Goal: Information Seeking & Learning: Learn about a topic

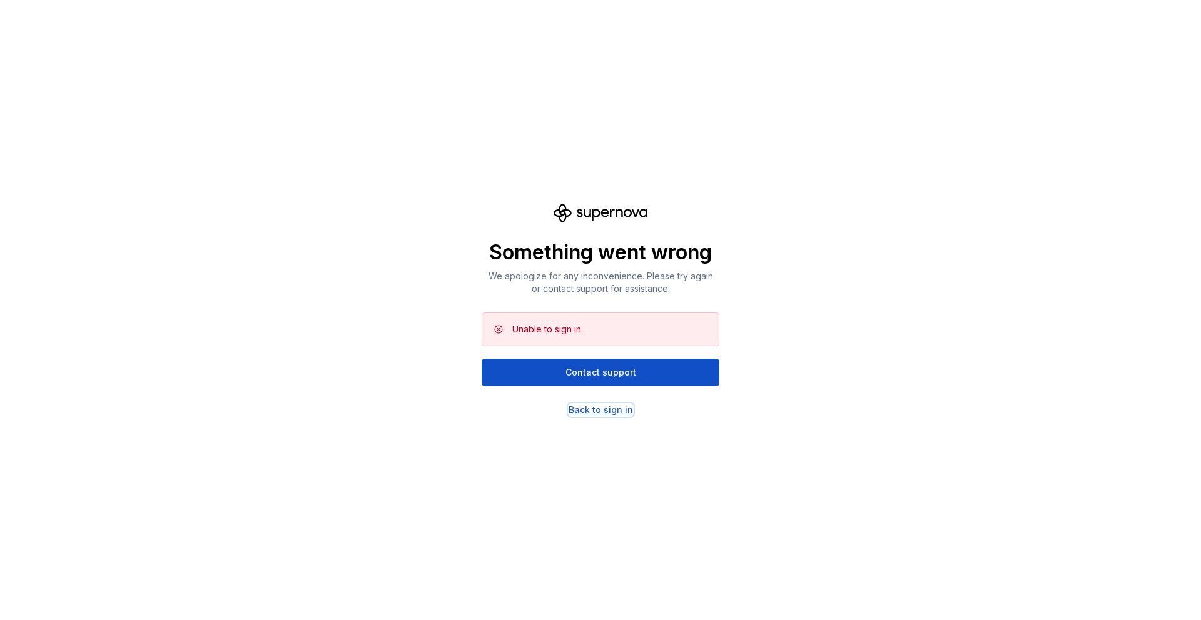
click at [598, 405] on div "Back to sign in" at bounding box center [601, 410] width 64 height 13
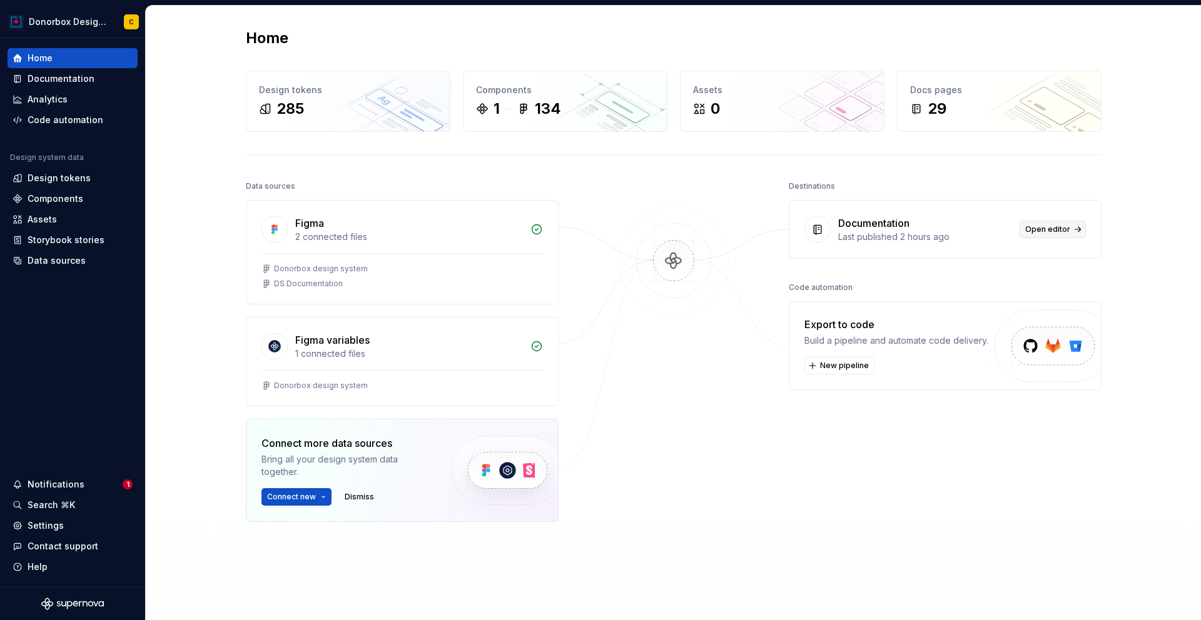
click at [1023, 225] on link "Open editor" at bounding box center [1053, 230] width 66 height 18
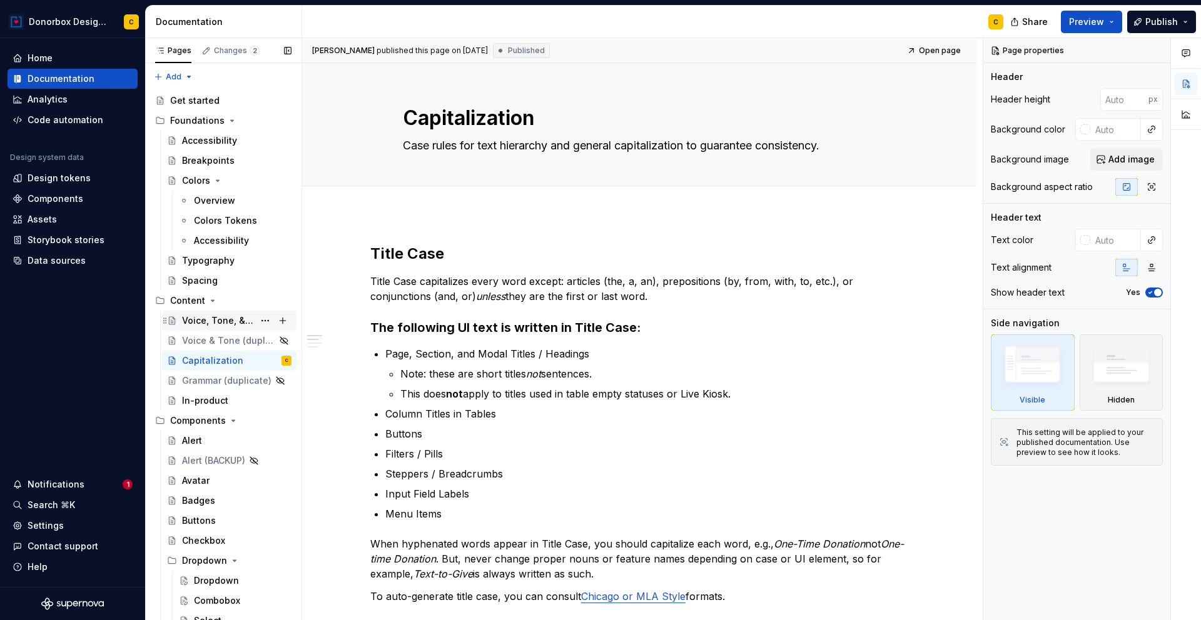
click at [208, 324] on div "Voice, Tone, & General Guidelines" at bounding box center [218, 321] width 72 height 13
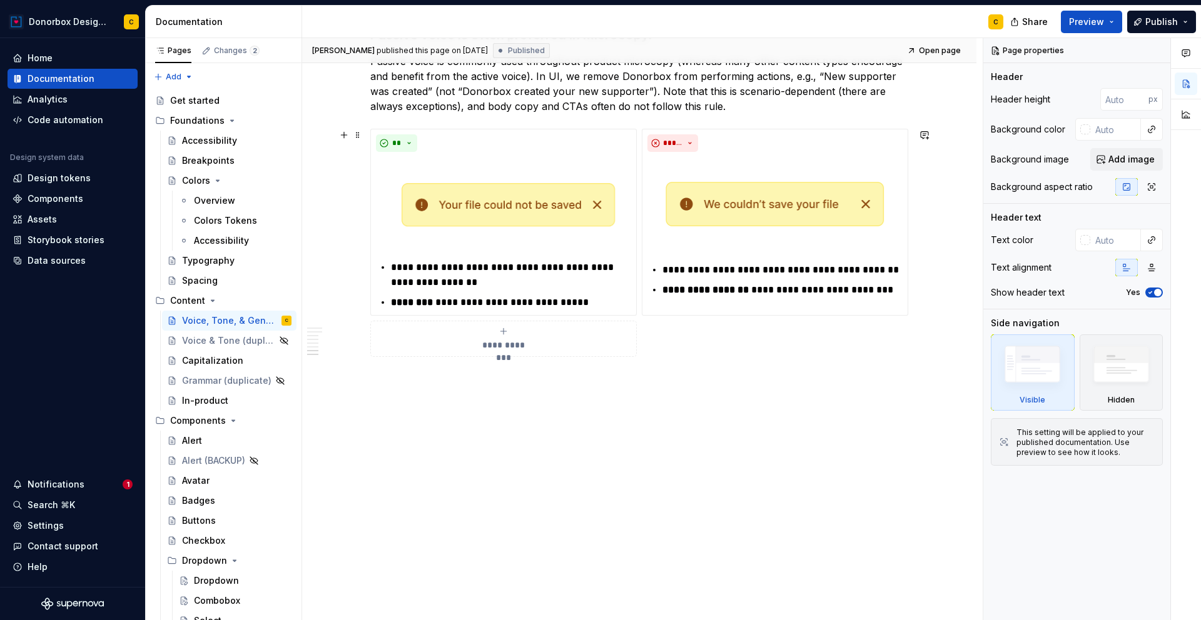
scroll to position [2277, 0]
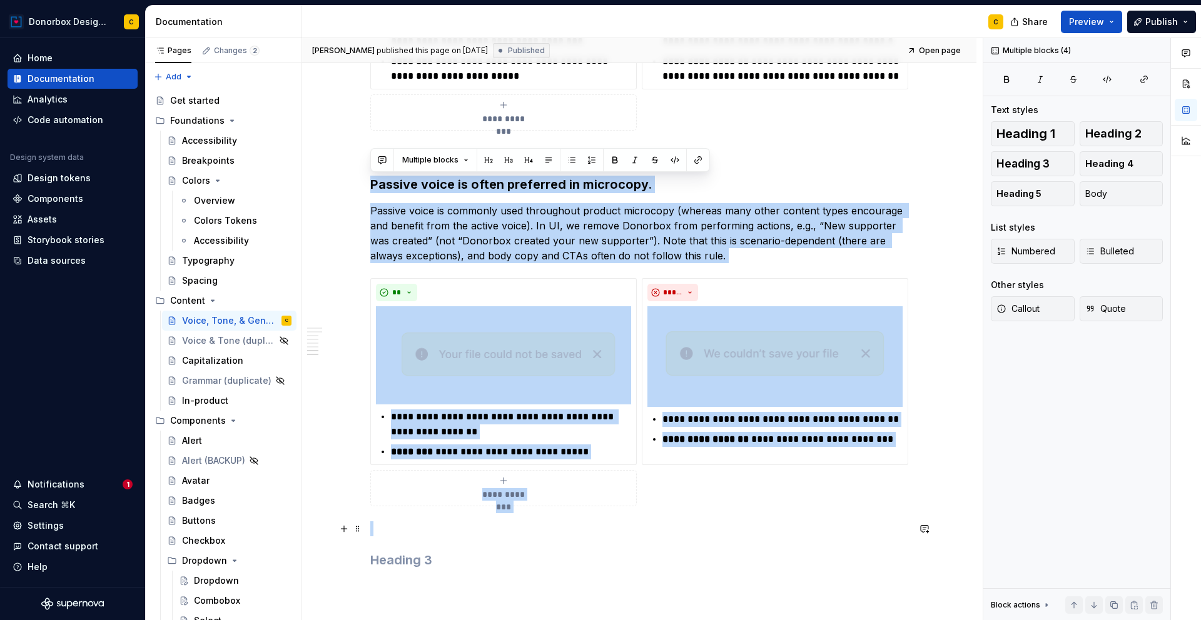
drag, startPoint x: 369, startPoint y: 180, endPoint x: 719, endPoint y: 527, distance: 492.7
copy div "**********"
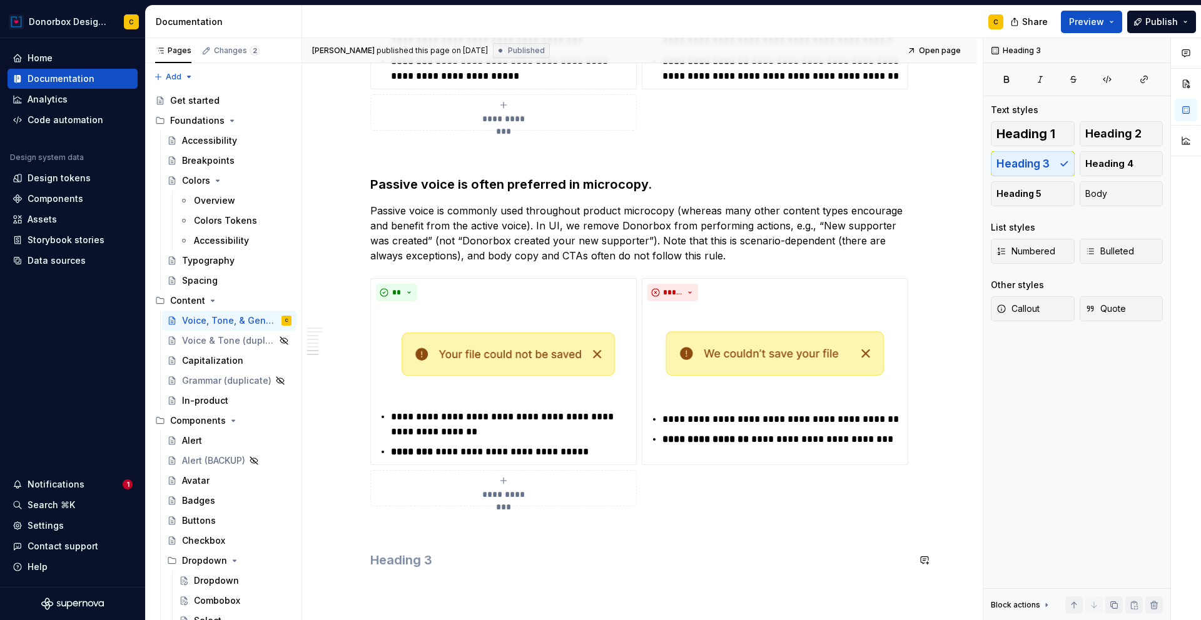
click at [376, 531] on p at bounding box center [639, 529] width 538 height 15
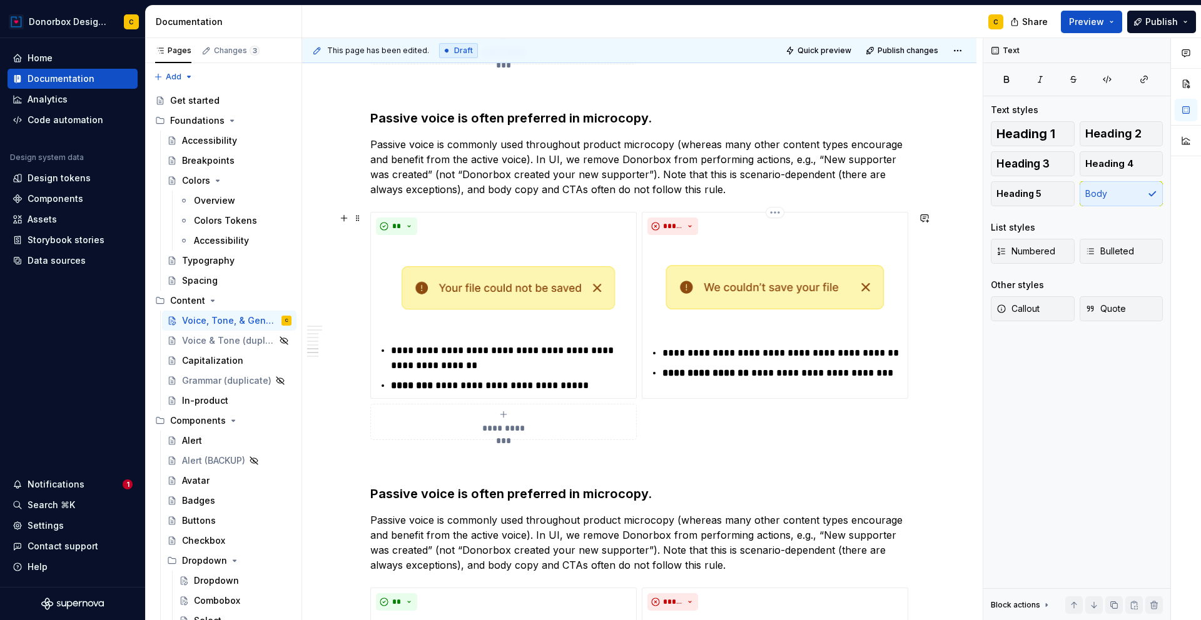
scroll to position [2347, 0]
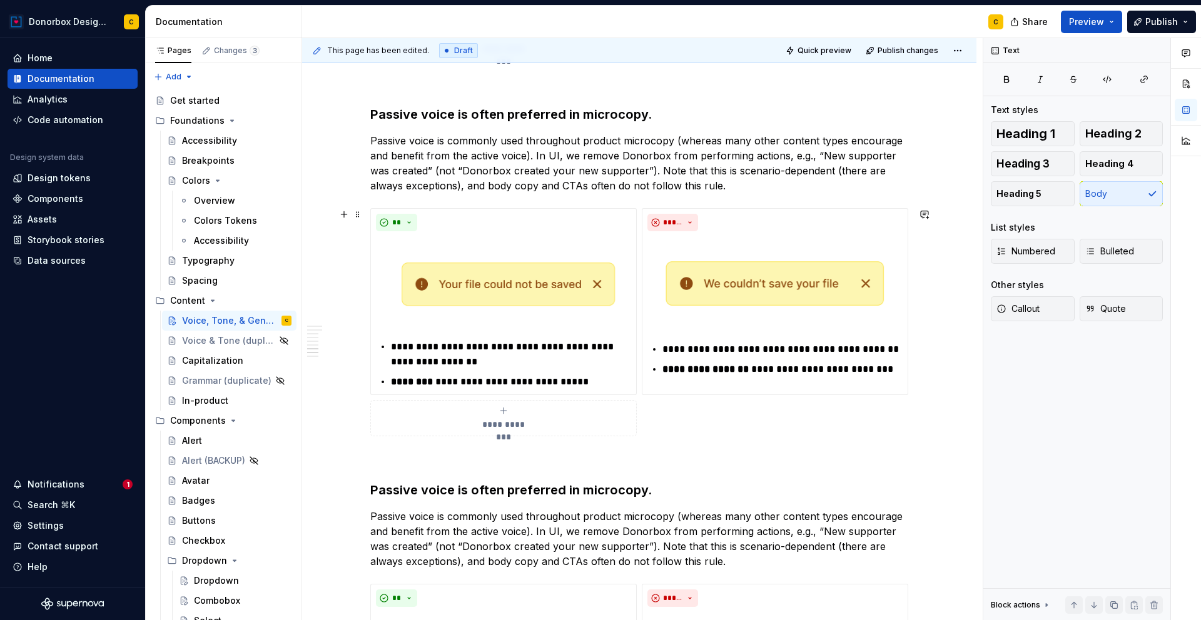
type textarea "*"
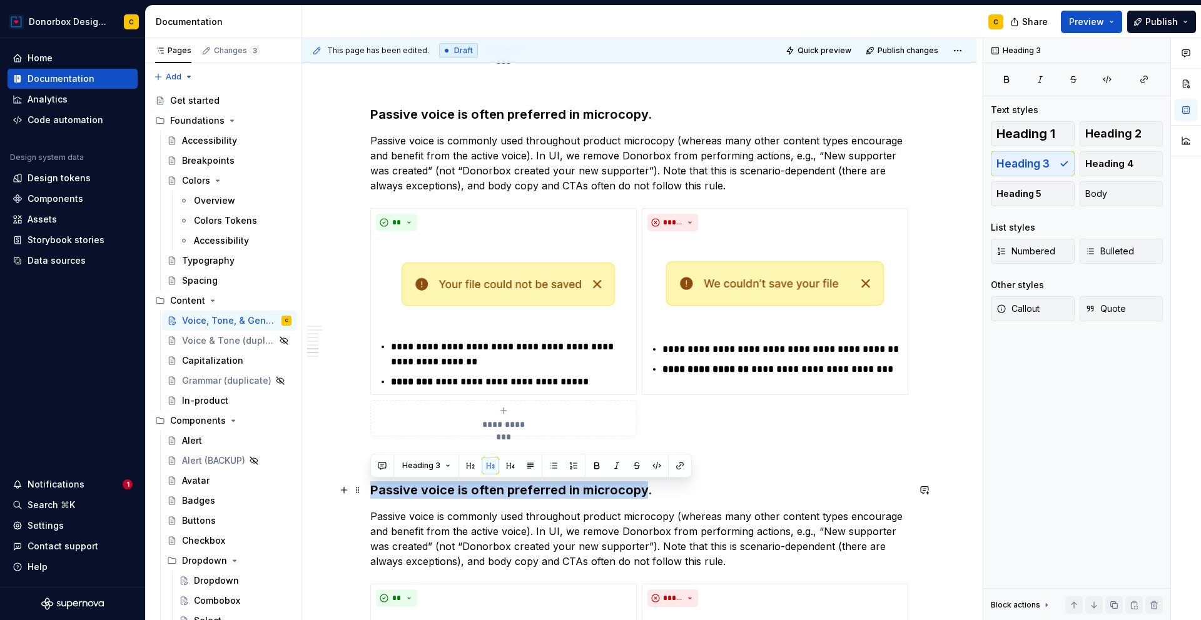
drag, startPoint x: 370, startPoint y: 485, endPoint x: 640, endPoint y: 488, distance: 270.2
click at [640, 488] on h3 "Passive voice is often preferred in microcopy." at bounding box center [639, 491] width 538 height 18
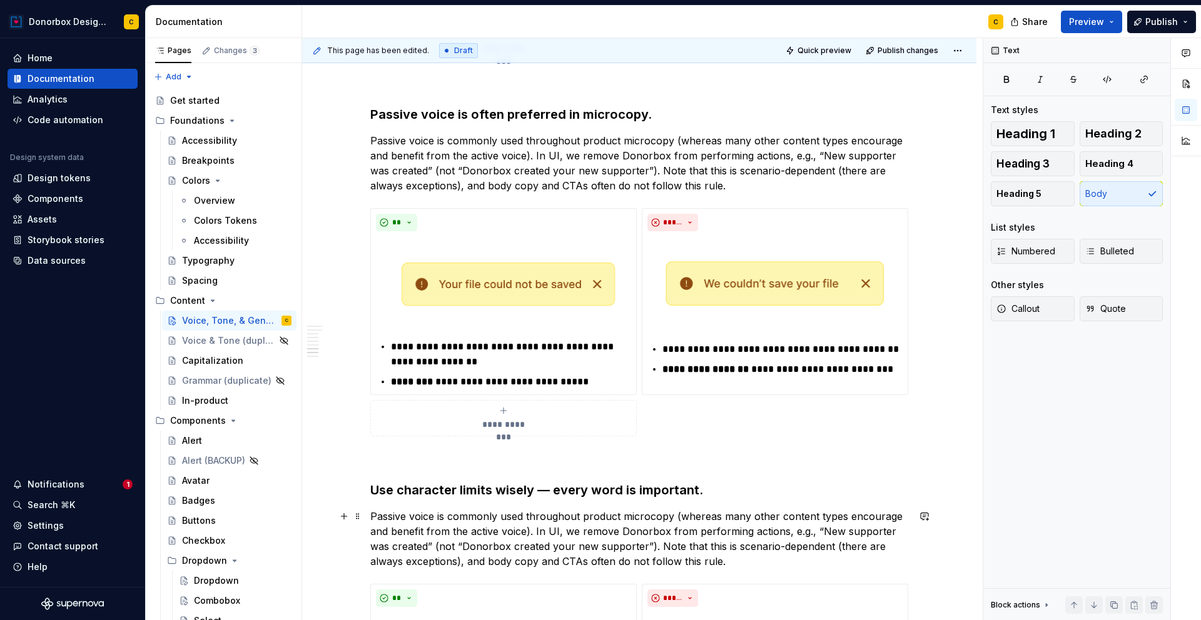
click at [569, 537] on p "Passive voice is commonly used throughout product microcopy (whereas many other…" at bounding box center [639, 539] width 538 height 60
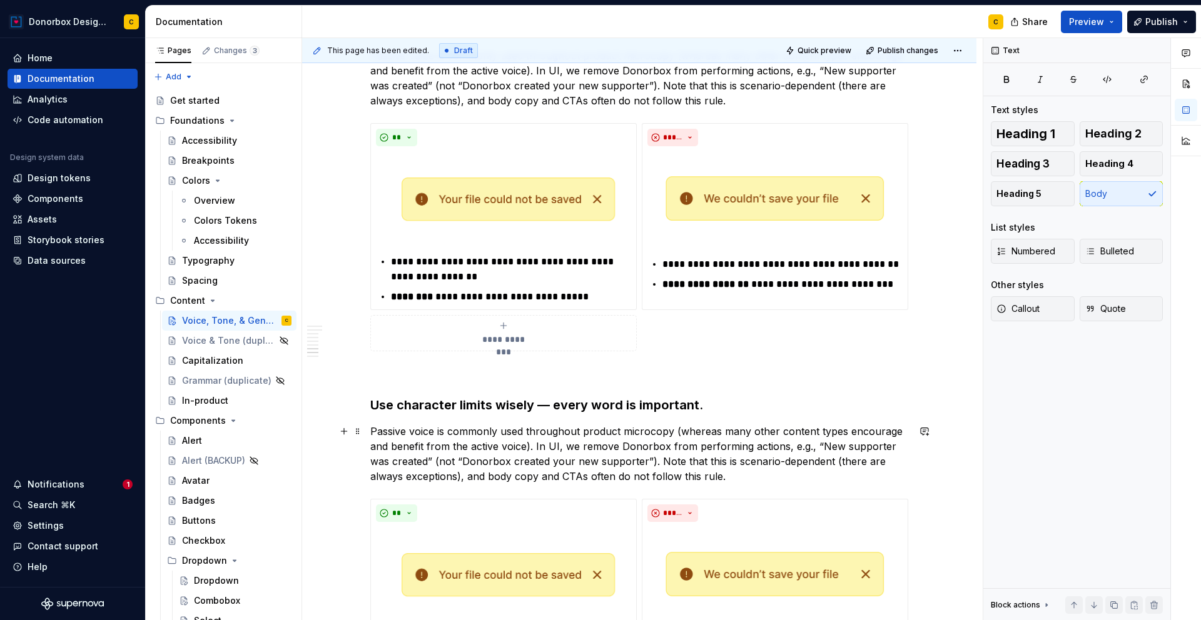
scroll to position [2437, 0]
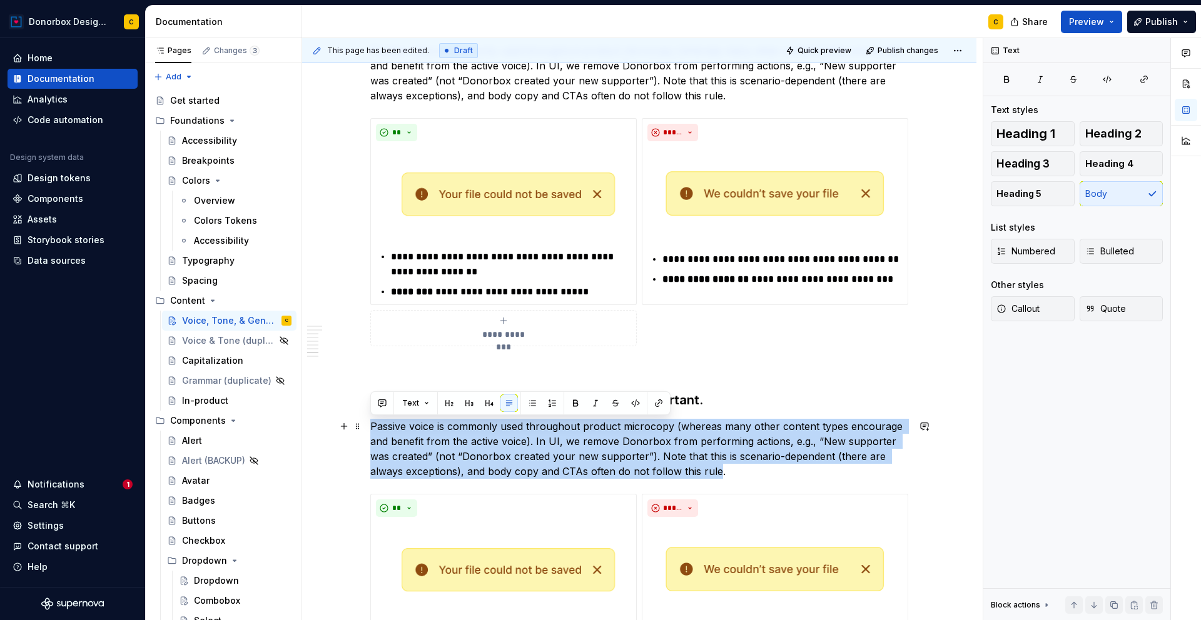
drag, startPoint x: 371, startPoint y: 428, endPoint x: 716, endPoint y: 467, distance: 346.7
click at [716, 467] on p "Passive voice is commonly used throughout product microcopy (whereas many other…" at bounding box center [639, 449] width 538 height 60
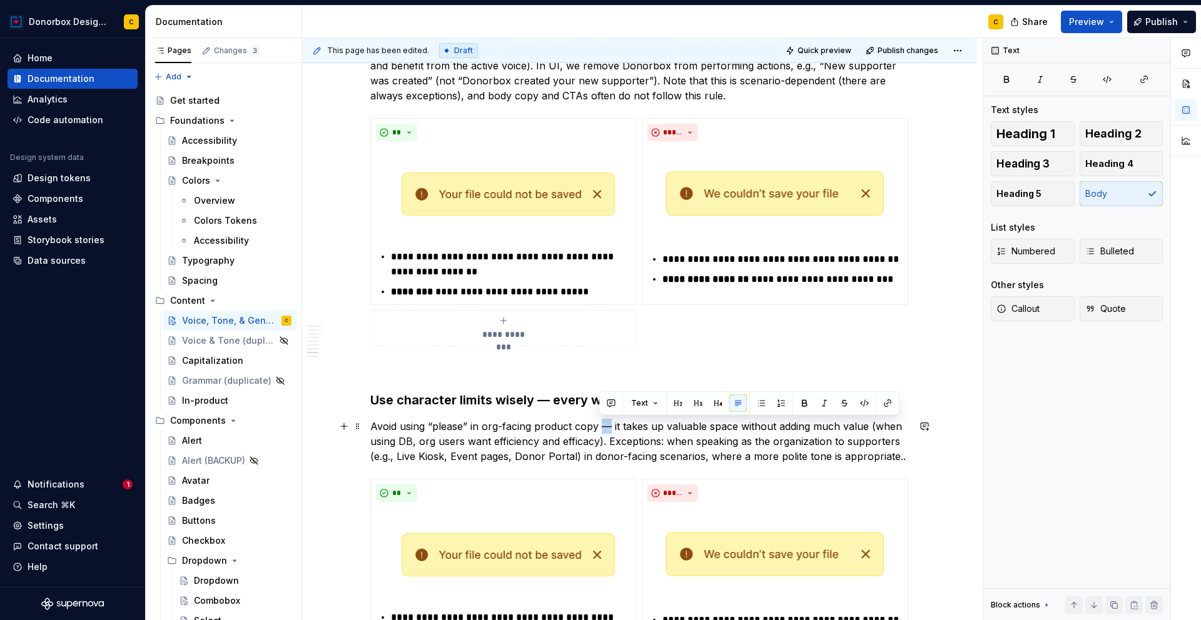
click at [605, 427] on p "Avoid using “please” in org-facing product copy — it takes up valuable space wi…" at bounding box center [639, 441] width 538 height 45
click at [641, 427] on p "Avoid using “please” in org-facing product copy — it takes up valuable space wi…" at bounding box center [639, 441] width 538 height 45
click at [840, 422] on p "Avoid using “please” in org-facing product copy — it takes up valuable space wi…" at bounding box center [639, 441] width 538 height 45
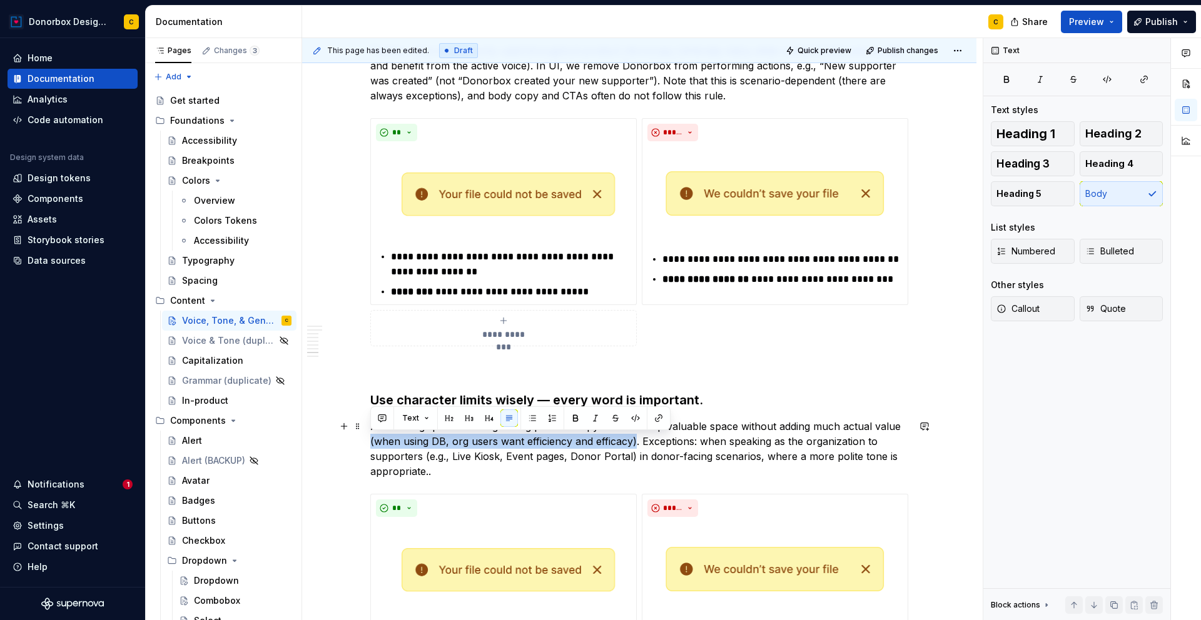
drag, startPoint x: 370, startPoint y: 442, endPoint x: 633, endPoint y: 442, distance: 262.7
click at [633, 442] on p "Avoid using “please” in org-facing product copy — it takes up valuable space wi…" at bounding box center [639, 449] width 538 height 60
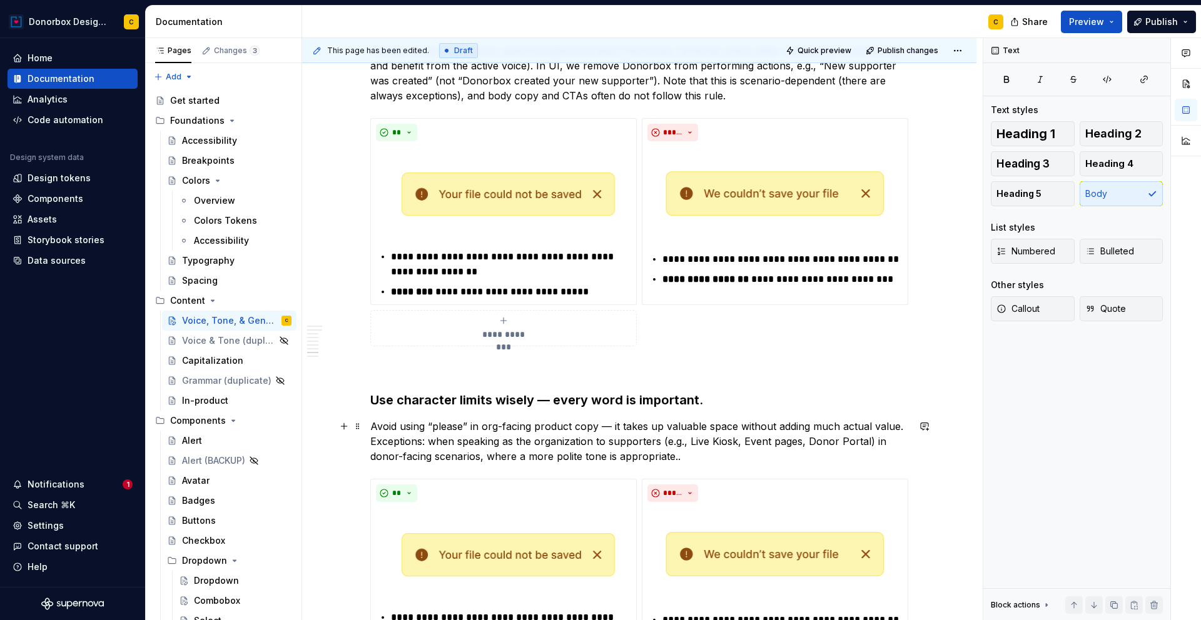
click at [372, 439] on p "Avoid using “please” in org-facing product copy — it takes up valuable space wi…" at bounding box center [639, 441] width 538 height 45
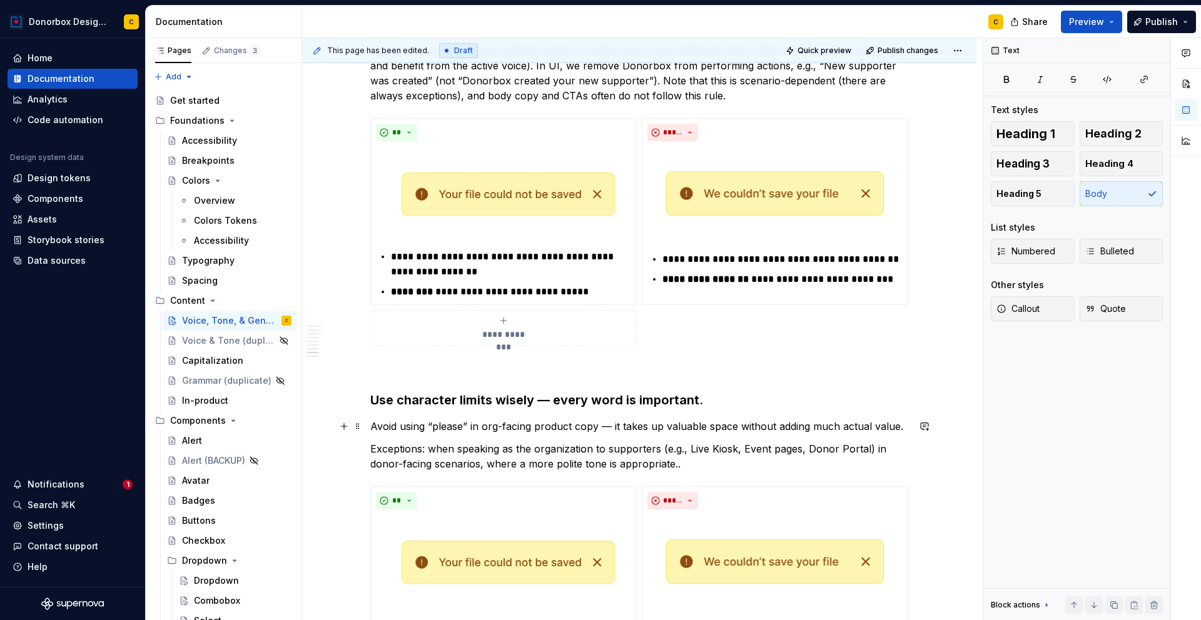
click at [901, 428] on p "Avoid using “please” in org-facing product copy — it takes up valuable space wi…" at bounding box center [639, 426] width 538 height 15
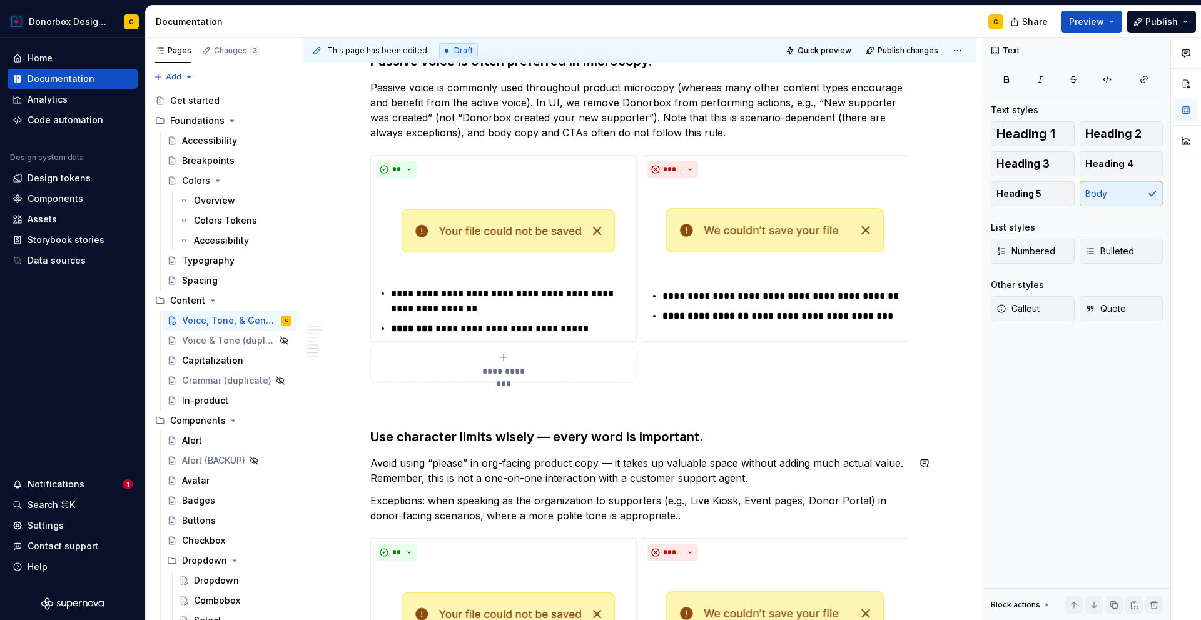
scroll to position [2399, 0]
click at [430, 478] on p "Avoid using “please” in org-facing product copy — it takes up valuable space wi…" at bounding box center [639, 472] width 538 height 30
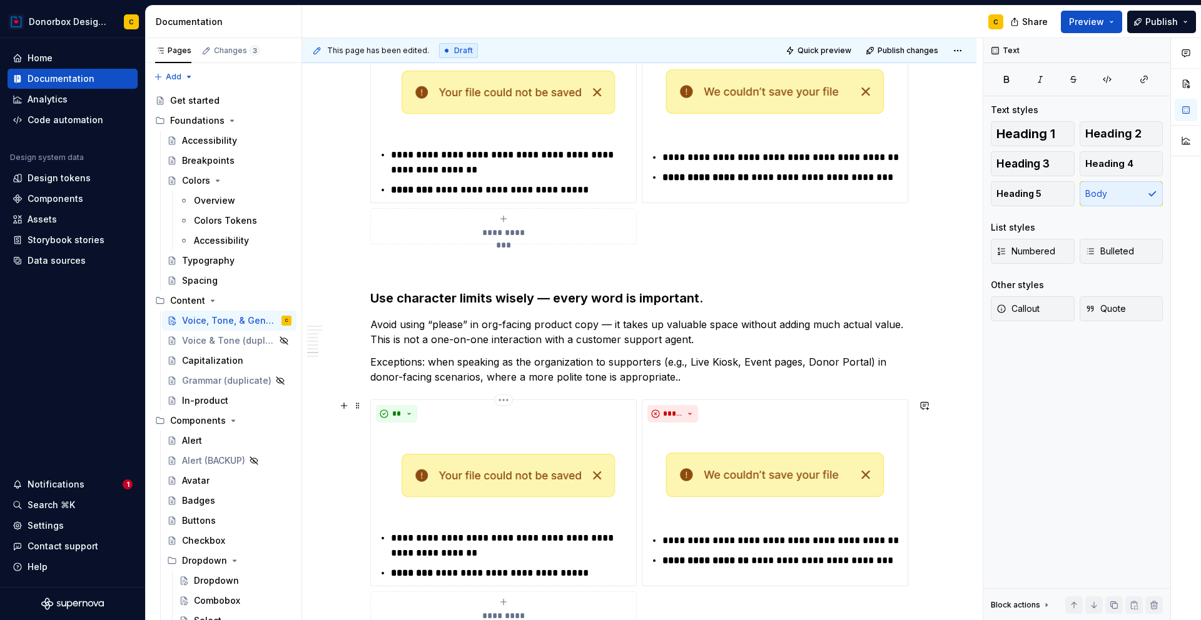
scroll to position [2539, 0]
click at [422, 329] on p "Avoid using “please” in org-facing product copy — it takes up valuable space wi…" at bounding box center [639, 333] width 538 height 30
click at [566, 321] on p "Avoid using empty language like “please” in org-facing product copy — it takes …" at bounding box center [639, 333] width 538 height 30
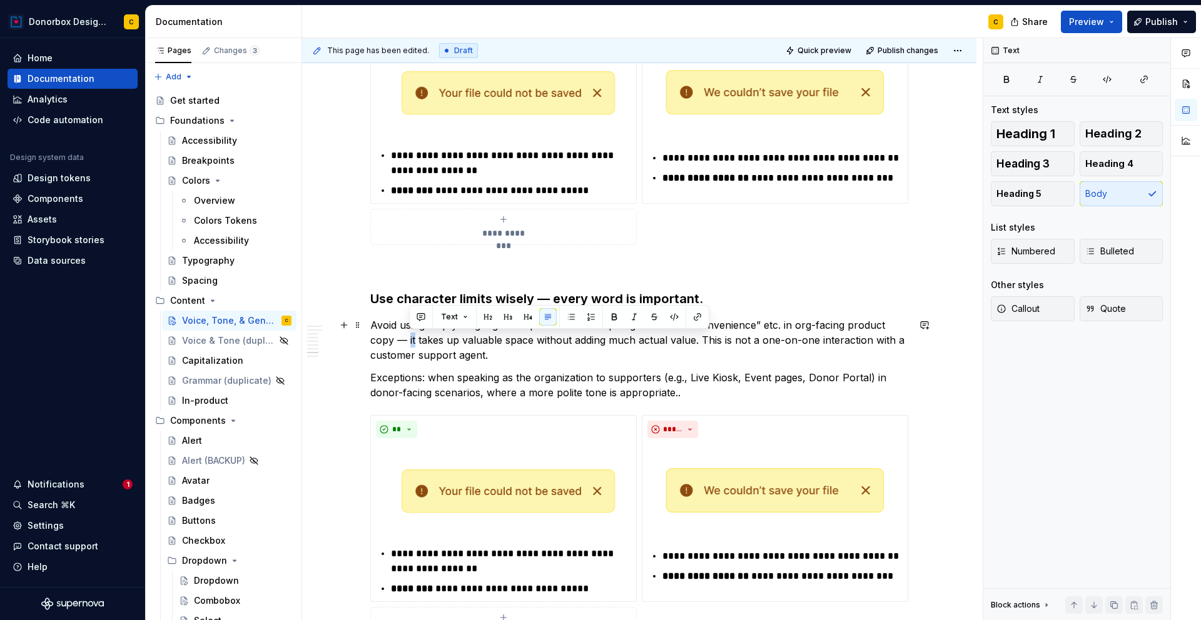
click at [415, 340] on p "Avoid using empty language like “please” or “we apologize for the inconvenience…" at bounding box center [639, 340] width 538 height 45
click at [711, 340] on p "Avoid using empty language like “please” or “we apologize for the inconvenience…" at bounding box center [639, 340] width 538 height 45
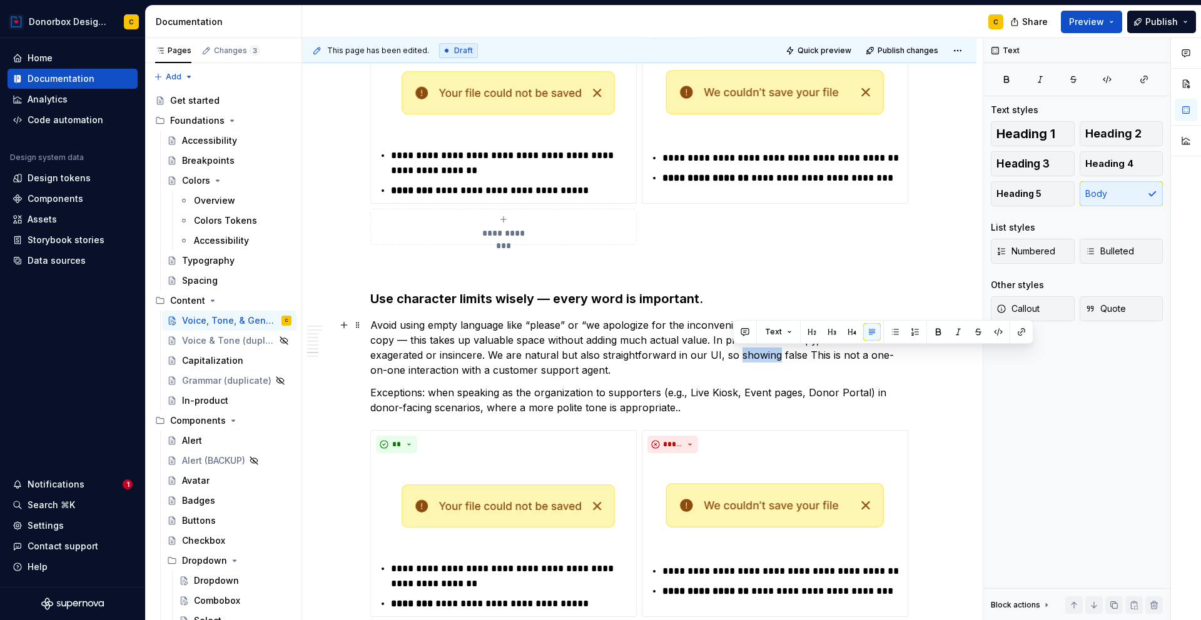
drag, startPoint x: 735, startPoint y: 352, endPoint x: 771, endPoint y: 355, distance: 35.8
click at [771, 355] on p "Avoid using empty language like “please” or “we apologize for the inconvenience…" at bounding box center [639, 348] width 538 height 60
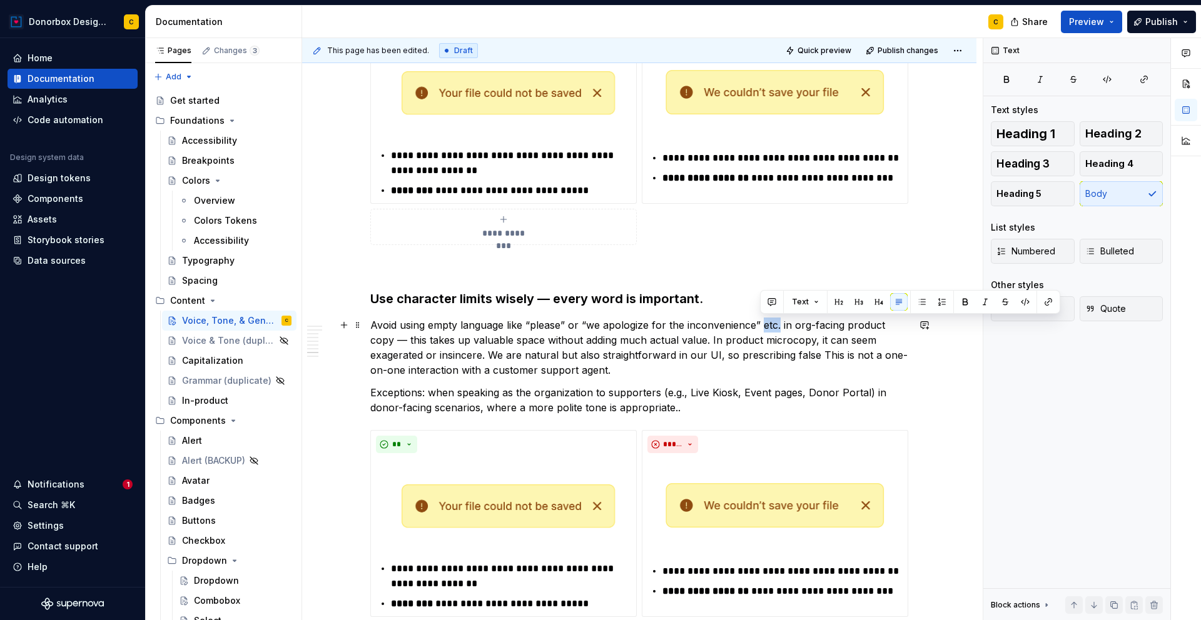
drag, startPoint x: 762, startPoint y: 325, endPoint x: 777, endPoint y: 326, distance: 15.6
click at [777, 326] on p "Avoid using empty language like “please” or “we apologize for the inconvenience…" at bounding box center [639, 348] width 538 height 60
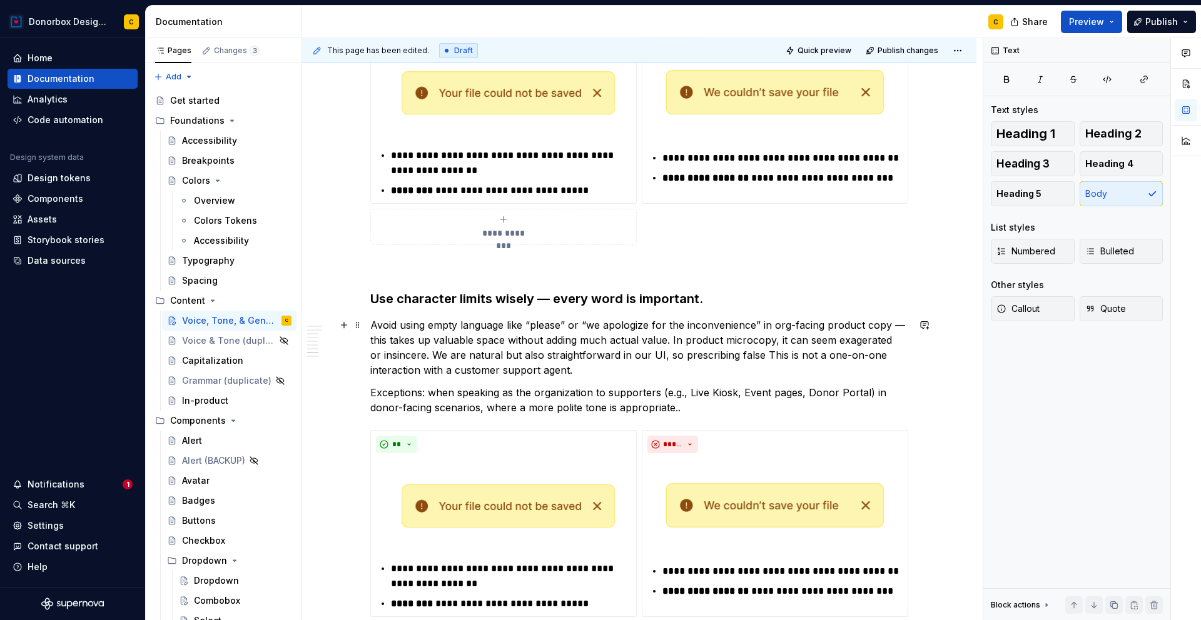
click at [652, 341] on p "Avoid using empty language like “please” or “we apologize for the inconvenience…" at bounding box center [639, 348] width 538 height 60
click at [692, 340] on p "Avoid using empty language like “please” or “we apologize for the inconvenience…" at bounding box center [639, 348] width 538 height 60
click at [809, 344] on p "Avoid using empty language like “please” or “we apologize for the inconvenience…" at bounding box center [639, 348] width 538 height 60
drag, startPoint x: 671, startPoint y: 340, endPoint x: 804, endPoint y: 340, distance: 132.6
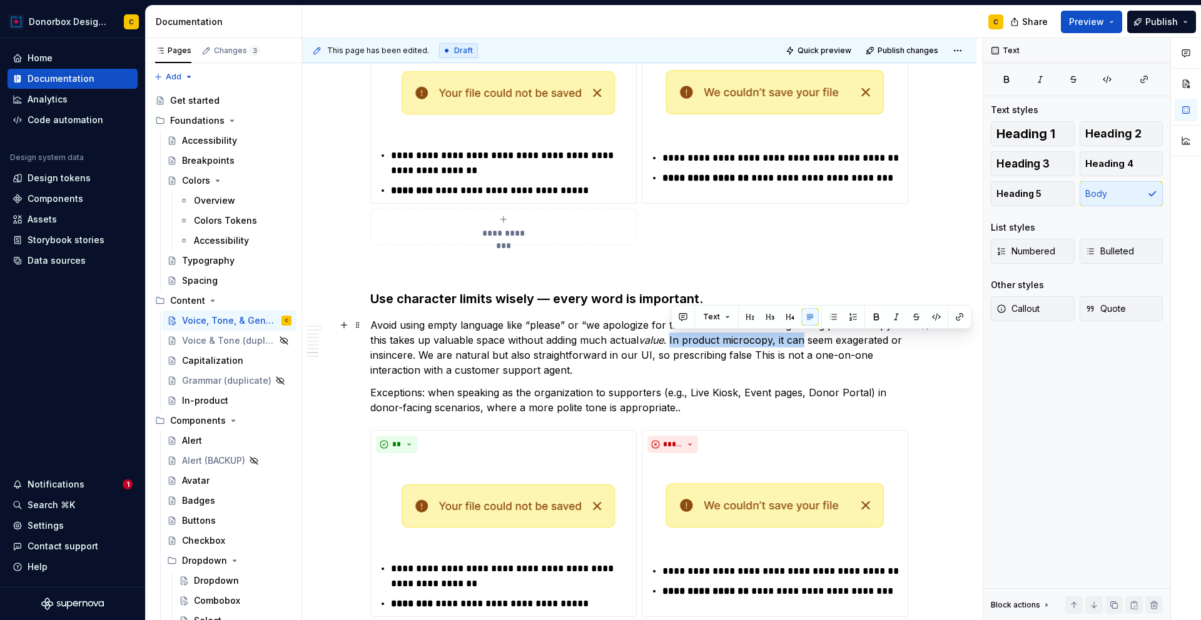
click at [804, 340] on p "Avoid using empty language like “please” or “we apologize for the inconvenience…" at bounding box center [639, 348] width 538 height 60
drag, startPoint x: 672, startPoint y: 341, endPoint x: 737, endPoint y: 338, distance: 65.1
click at [737, 338] on p "Avoid using empty language like “please” or “we apologize for the inconvenience…" at bounding box center [639, 348] width 538 height 60
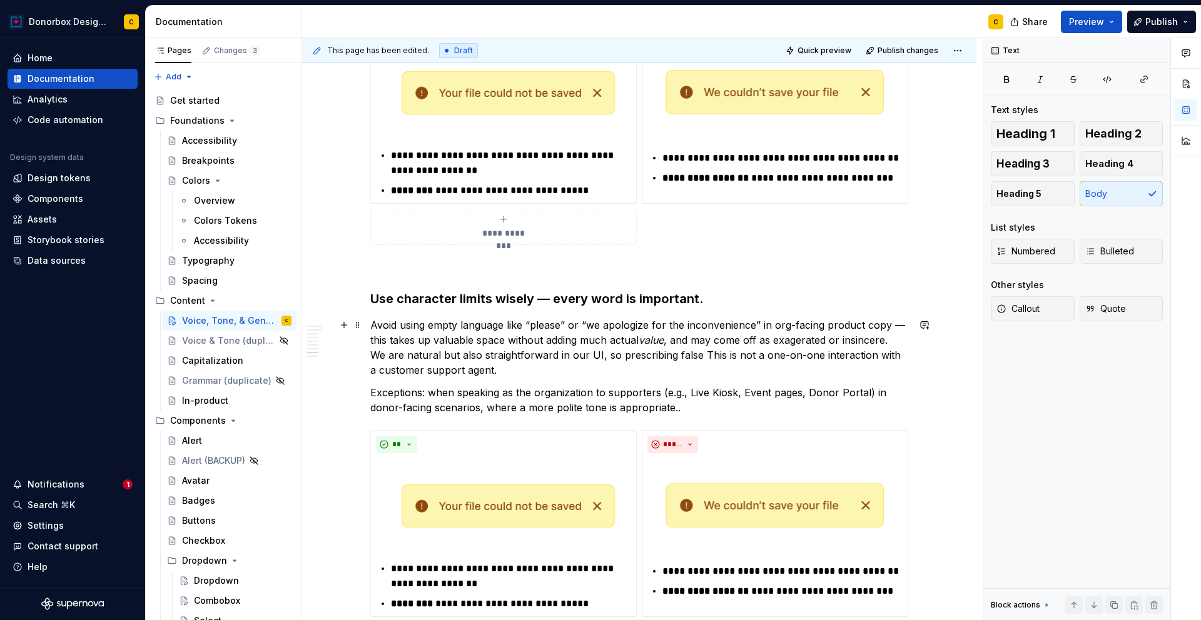
click at [784, 343] on p "Avoid using empty language like “please” or “we apologize for the inconvenience…" at bounding box center [639, 348] width 538 height 60
click at [891, 338] on p "Avoid using empty language like “please” or “we apologize for the inconvenience…" at bounding box center [639, 348] width 538 height 60
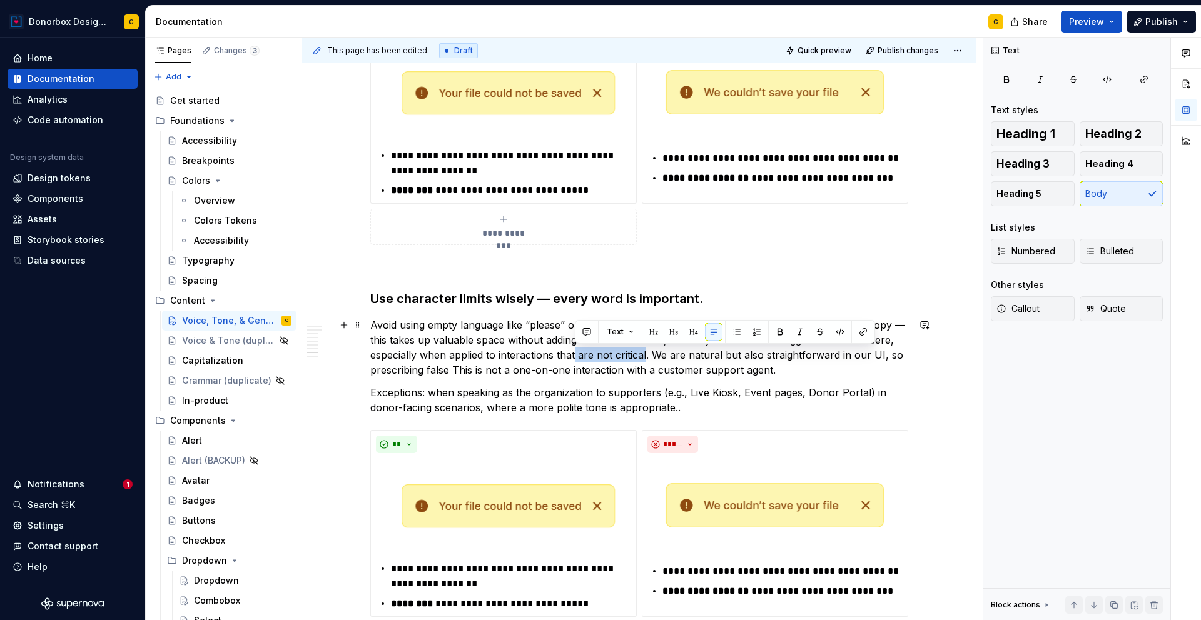
drag, startPoint x: 644, startPoint y: 354, endPoint x: 574, endPoint y: 350, distance: 70.8
click at [574, 350] on p "Avoid using empty language like “please” or “we apologize for the inconvenience…" at bounding box center [639, 348] width 538 height 60
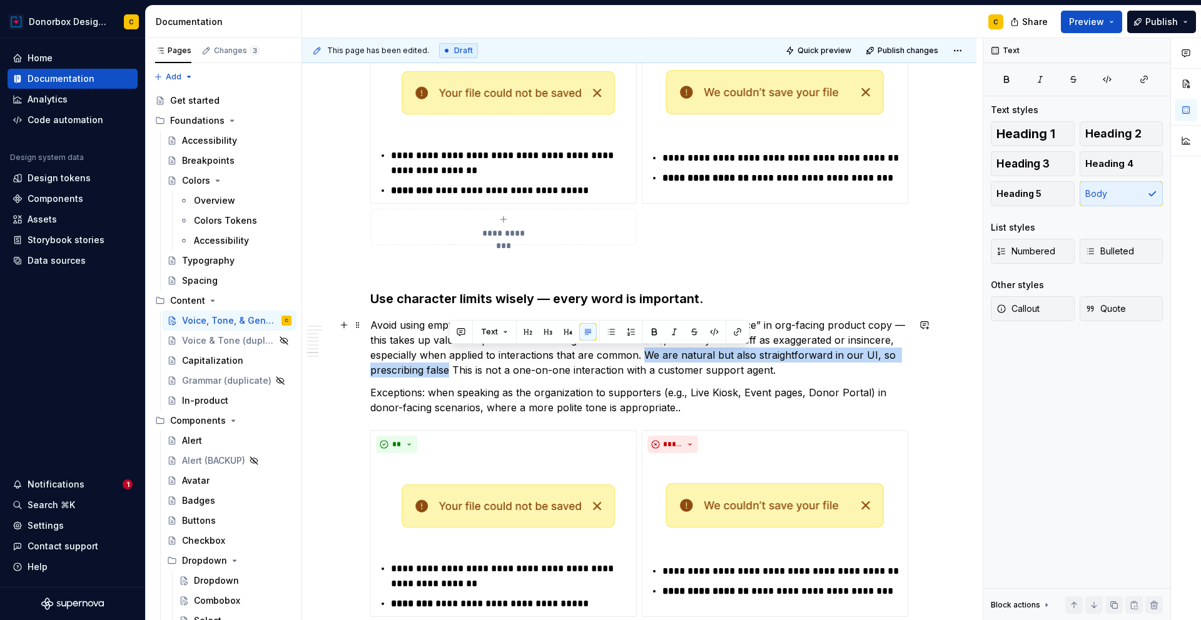
drag, startPoint x: 645, startPoint y: 354, endPoint x: 450, endPoint y: 370, distance: 195.1
click at [450, 370] on p "Avoid using empty language like “please” or “we apologize for the inconvenience…" at bounding box center [639, 348] width 538 height 60
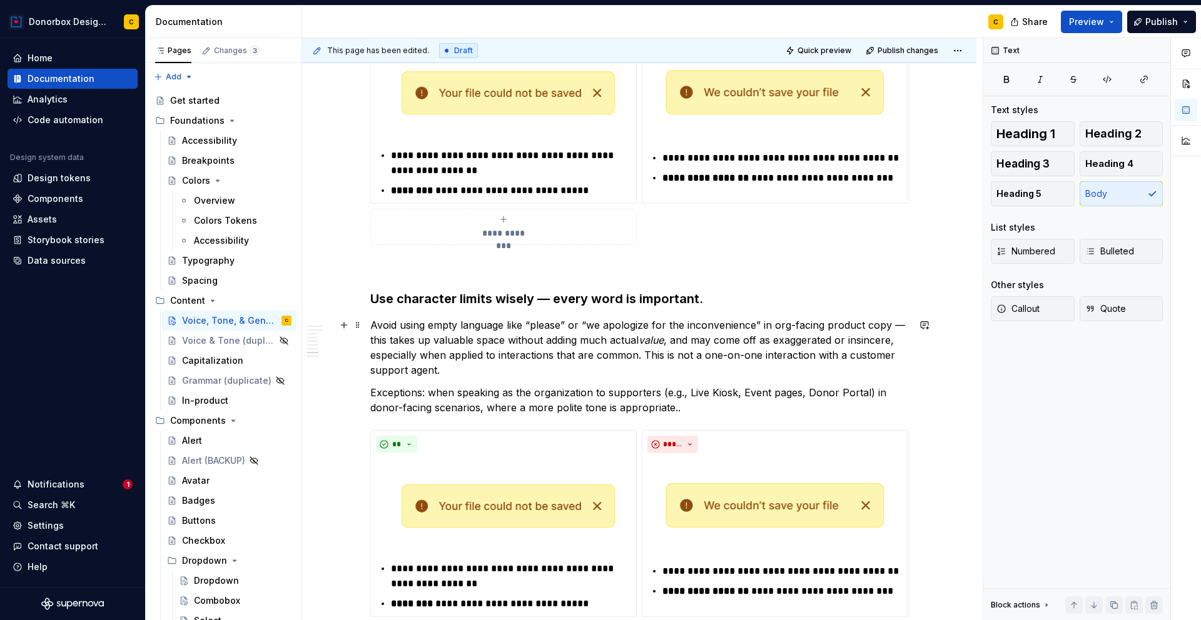
scroll to position [2511, 0]
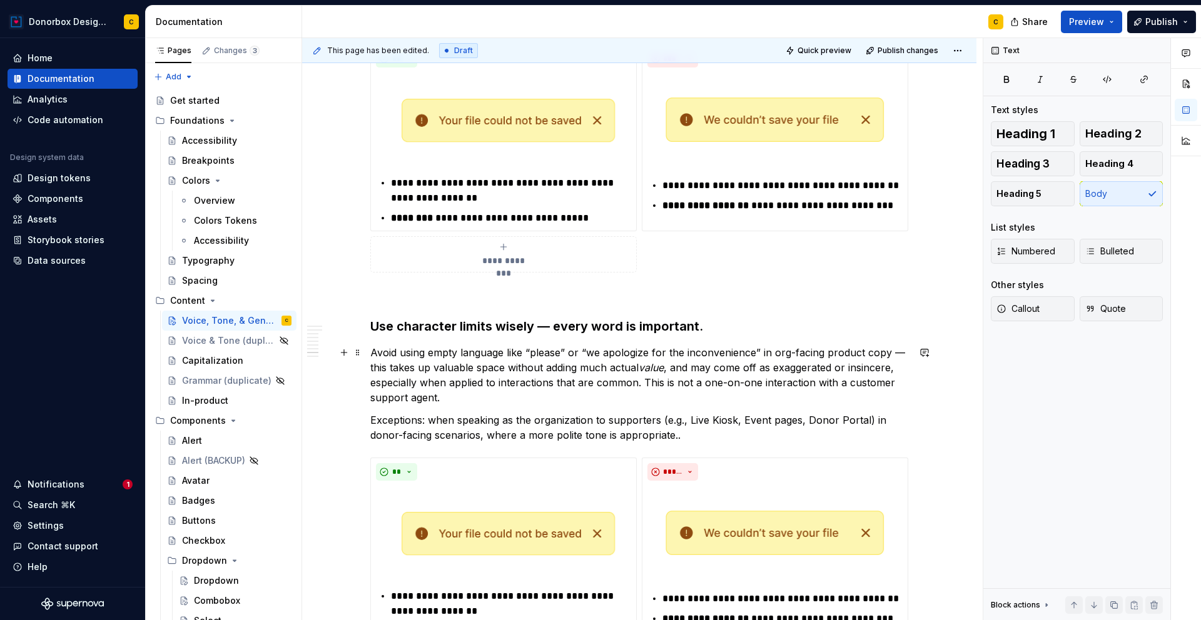
click at [683, 370] on p "Avoid using empty language like “please” or “we apologize for the inconvenience…" at bounding box center [639, 375] width 538 height 60
click at [636, 382] on p "Avoid using empty language like “please” or “we apologize for the inconvenience…" at bounding box center [639, 375] width 538 height 60
click at [777, 379] on p "Avoid using empty language like “please” or “we apologize for the inconvenience…" at bounding box center [639, 375] width 538 height 60
click at [629, 398] on p "Avoid using empty language like “please” or “we apologize for the inconvenience…" at bounding box center [639, 375] width 538 height 60
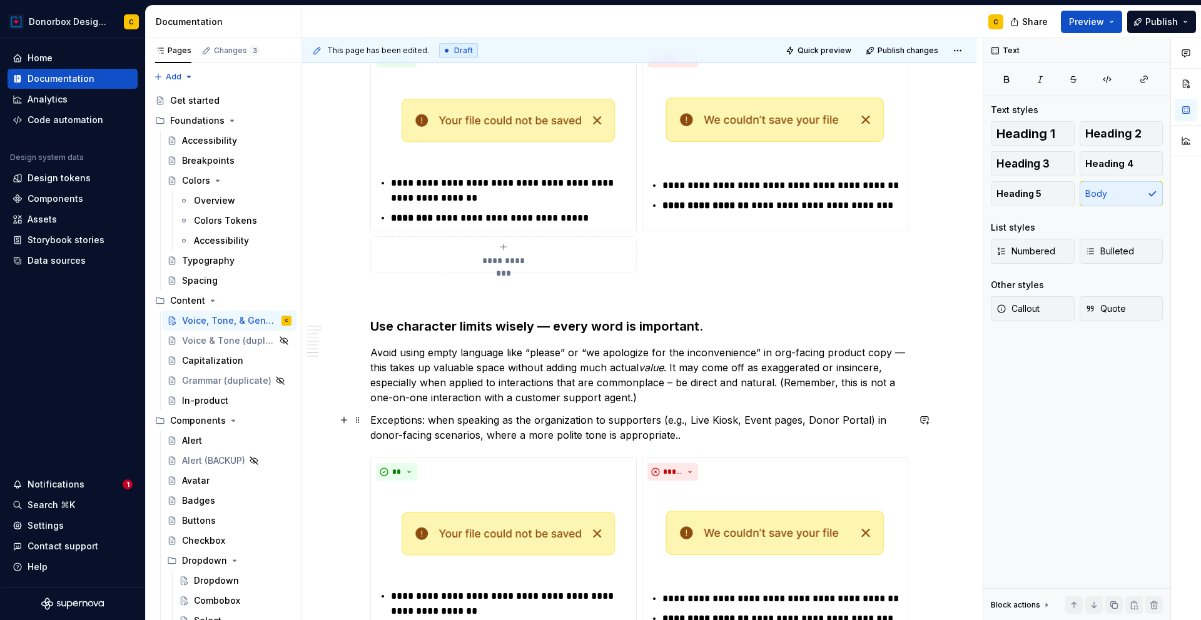
click at [377, 420] on p "Exceptions: when speaking as the organization to supporters (e.g., Live Kiosk, …" at bounding box center [639, 428] width 538 height 30
click at [657, 426] on p "Exceptions : when speaking as the organization to supporters (e.g., Live Kiosk,…" at bounding box center [639, 428] width 538 height 30
click at [679, 435] on p "Exceptions : when speaking as the organization to supporters (e.g., Live Kiosk,…" at bounding box center [639, 428] width 538 height 30
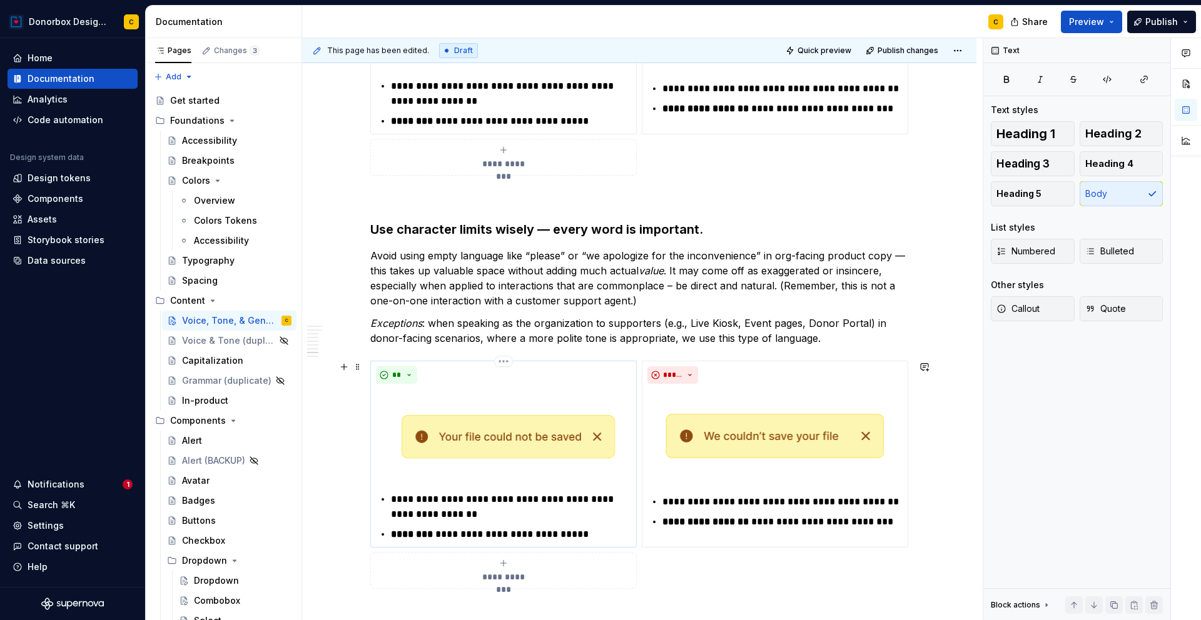
scroll to position [2624, 0]
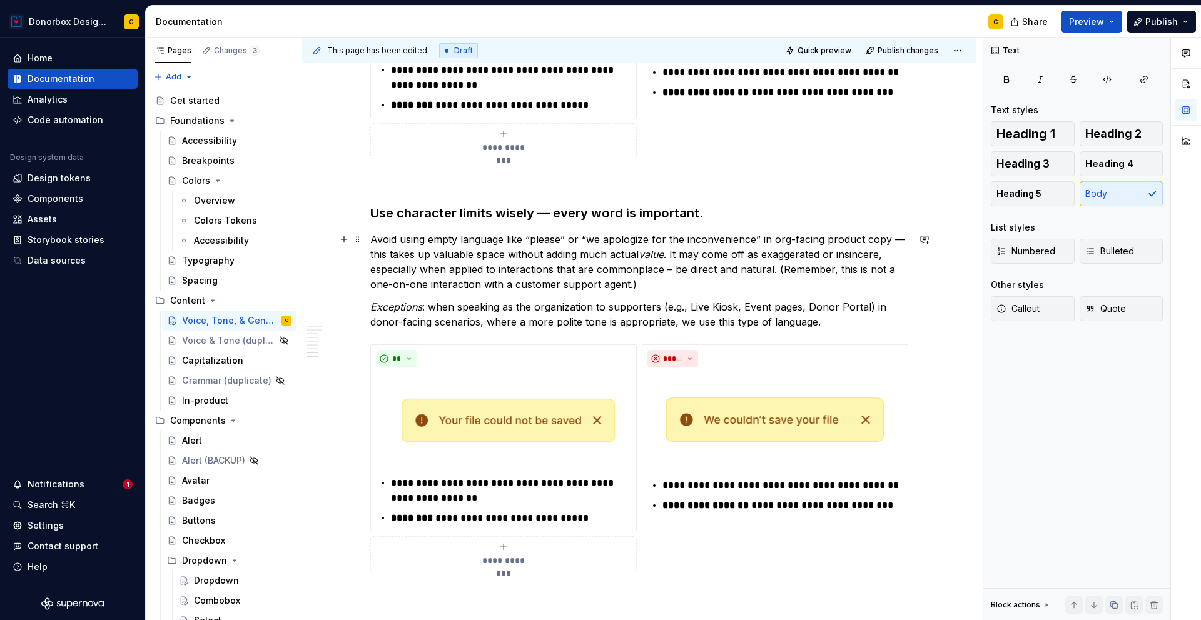
click at [670, 253] on p "Avoid using empty language like “please” or “we apologize for the inconvenience…" at bounding box center [639, 262] width 538 height 60
click at [819, 269] on p "Avoid using empty language like “please” or “we apologize for the inconvenience…" at bounding box center [639, 262] width 538 height 60
click at [823, 270] on p "Avoid using empty language like “please” or “we apologize for the inconvenience…" at bounding box center [639, 262] width 538 height 60
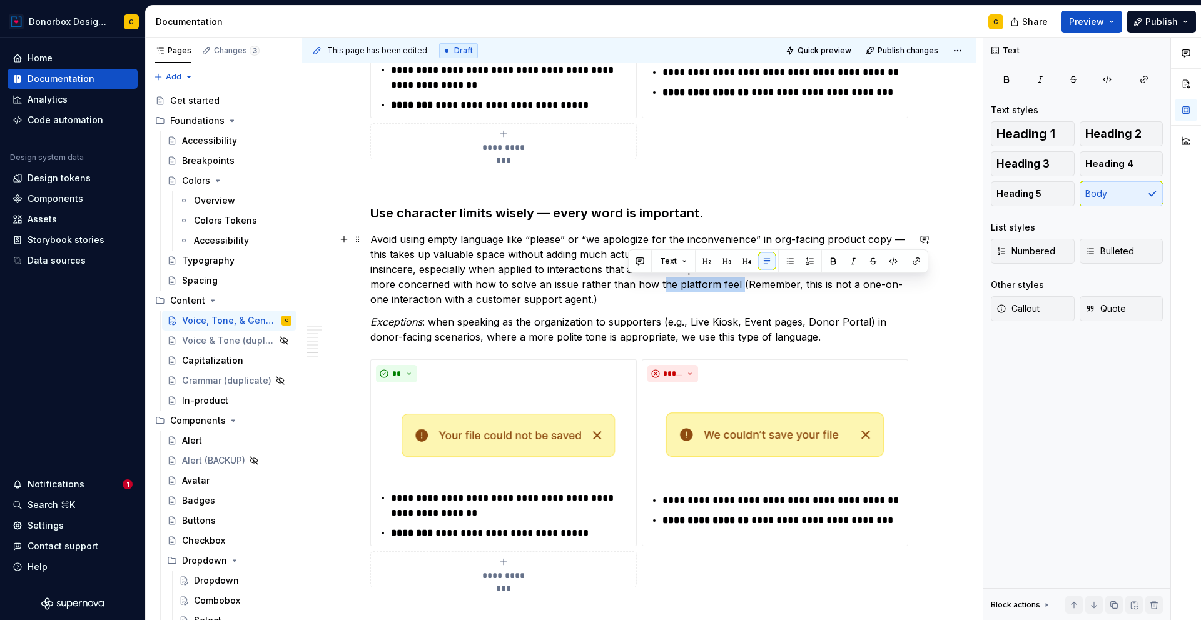
drag, startPoint x: 627, startPoint y: 285, endPoint x: 706, endPoint y: 285, distance: 78.2
click at [706, 285] on p "Avoid using empty language like “please” or “we apologize for the inconvenience…" at bounding box center [639, 269] width 538 height 75
click at [449, 281] on p "Avoid using empty language like “please” or “we apologize for the inconvenience…" at bounding box center [639, 269] width 538 height 75
click at [448, 282] on p "Avoid using empty language like “please” or “we apologize for the inconvenience…" at bounding box center [639, 269] width 538 height 75
drag, startPoint x: 568, startPoint y: 281, endPoint x: 646, endPoint y: 285, distance: 78.3
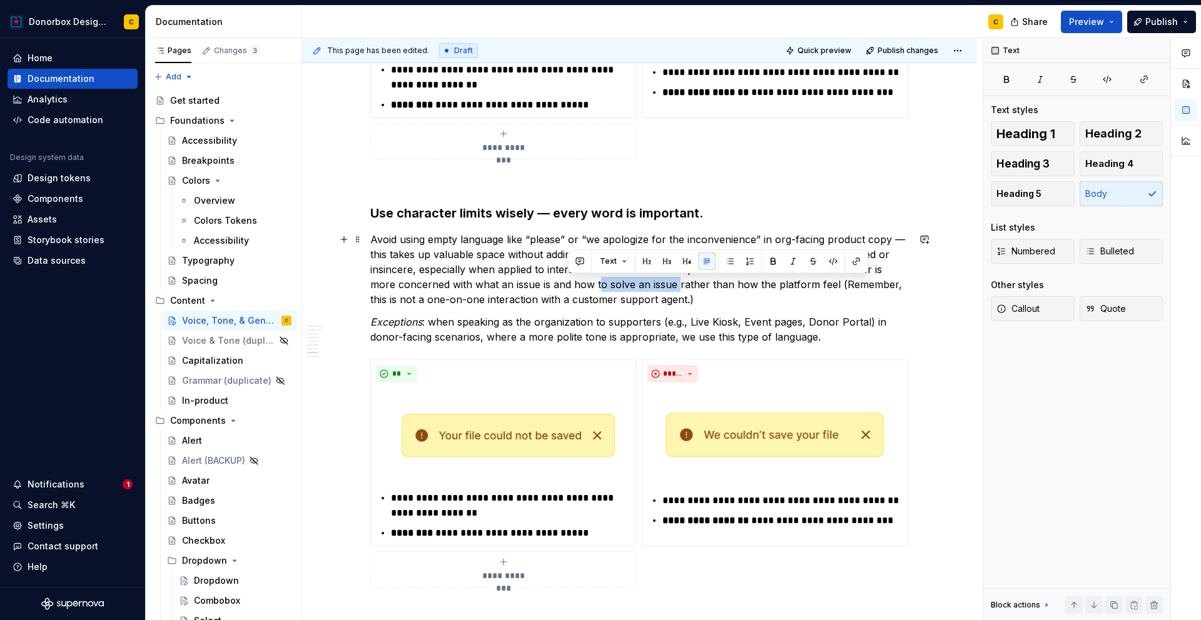
click at [646, 285] on p "Avoid using empty language like “please” or “we apologize for the inconvenience…" at bounding box center [639, 269] width 538 height 75
drag, startPoint x: 632, startPoint y: 283, endPoint x: 731, endPoint y: 288, distance: 98.9
click at [731, 288] on p "Avoid using empty language like “please” or “we apologize for the inconvenience…" at bounding box center [639, 269] width 538 height 75
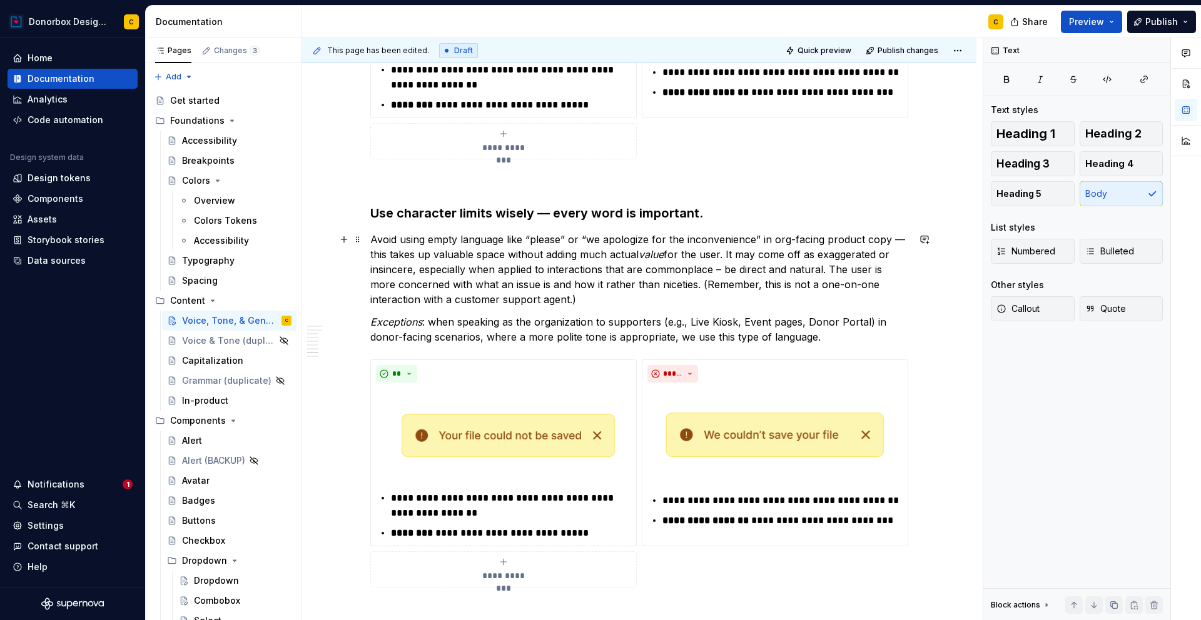
click at [688, 267] on p "Avoid using empty language like “please” or “we apologize for the inconvenience…" at bounding box center [639, 269] width 538 height 75
click at [567, 281] on p "Avoid using empty language like “please” or “we apologize for the inconvenience…" at bounding box center [639, 269] width 538 height 75
click at [707, 284] on p "Avoid using empty language like “please” or “we apologize for the inconvenience…" at bounding box center [639, 269] width 538 height 75
click at [618, 284] on p "Avoid using empty language like “please” or “we apologize for the inconvenience…" at bounding box center [639, 269] width 538 height 75
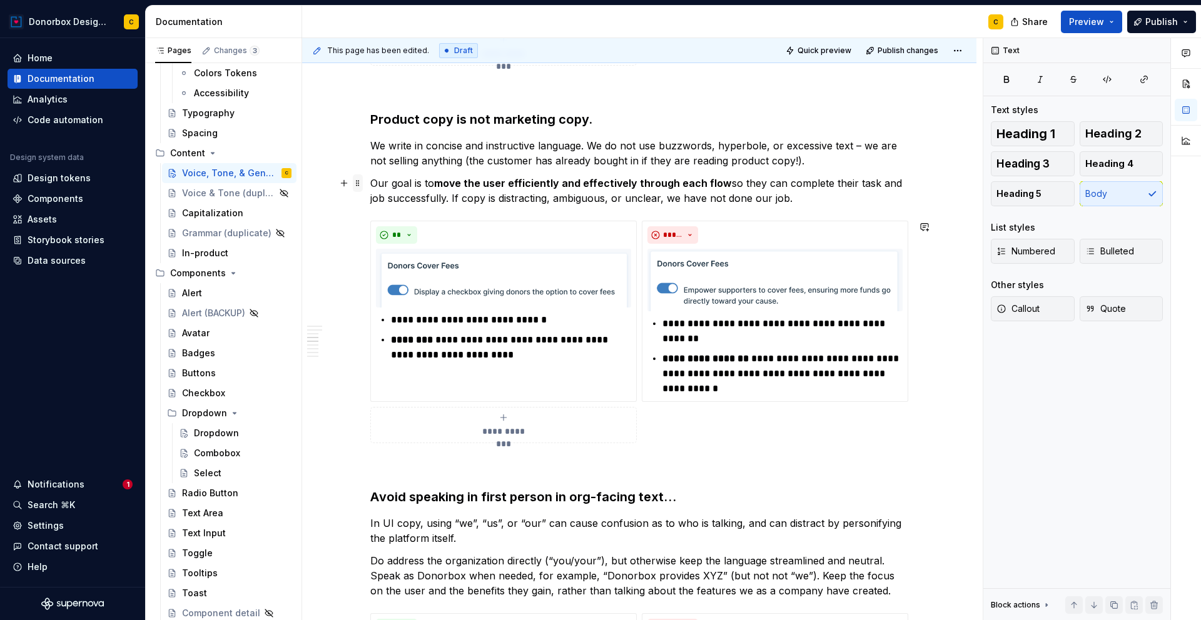
scroll to position [1118, 0]
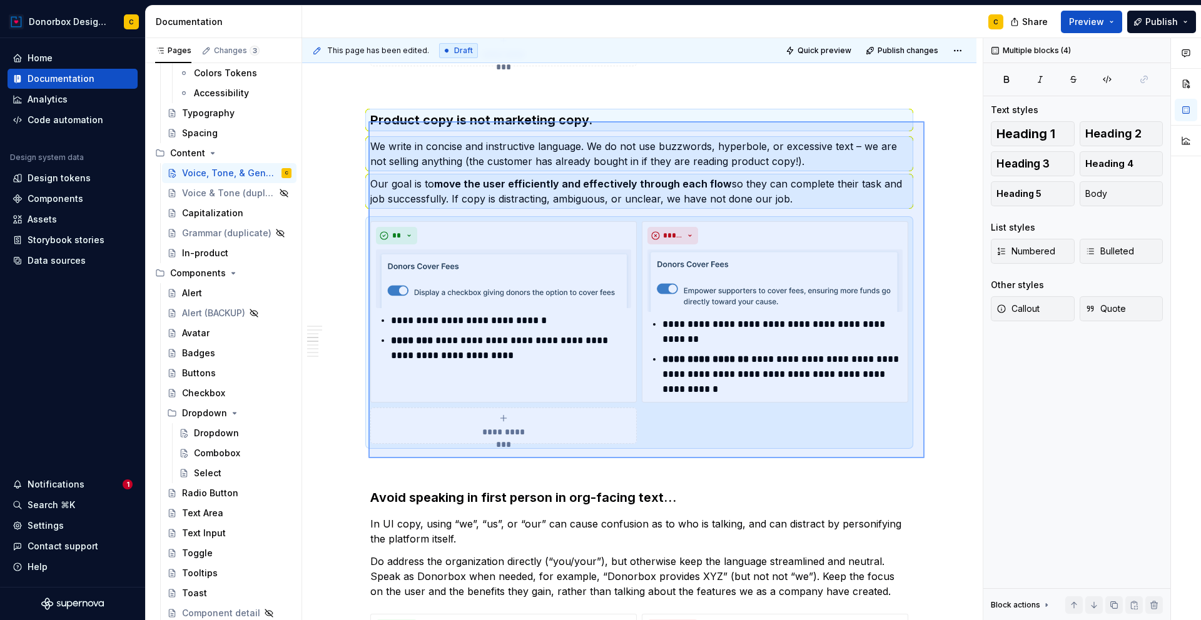
drag, startPoint x: 368, startPoint y: 121, endPoint x: 924, endPoint y: 458, distance: 650.3
click at [924, 458] on div "**********" at bounding box center [642, 329] width 681 height 583
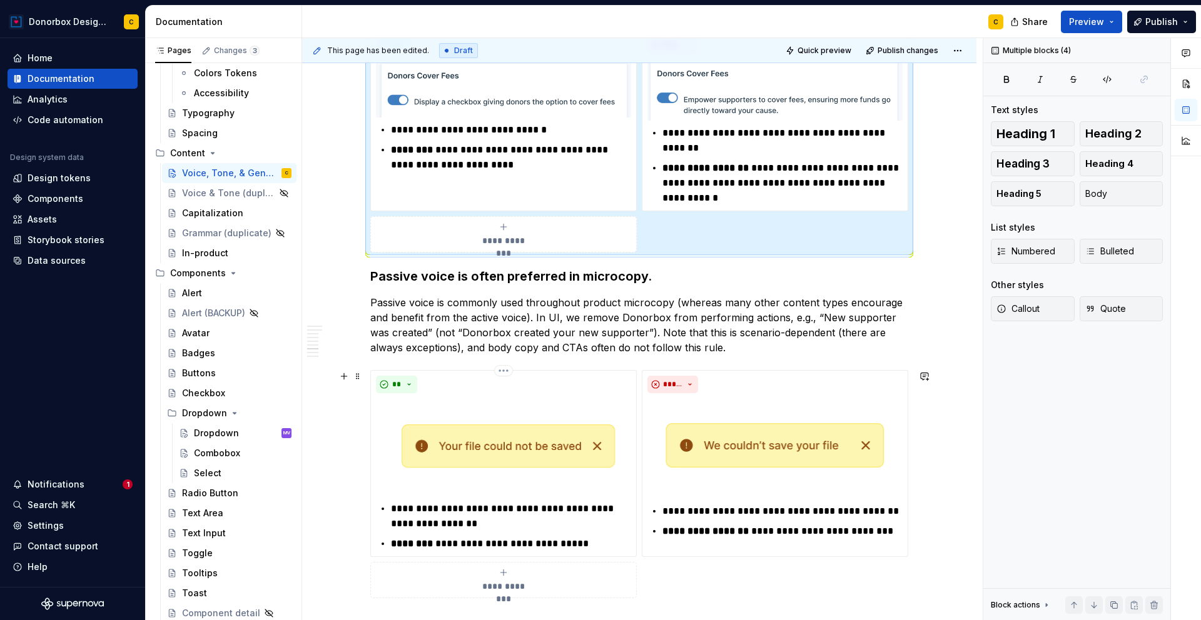
scroll to position [2172, 0]
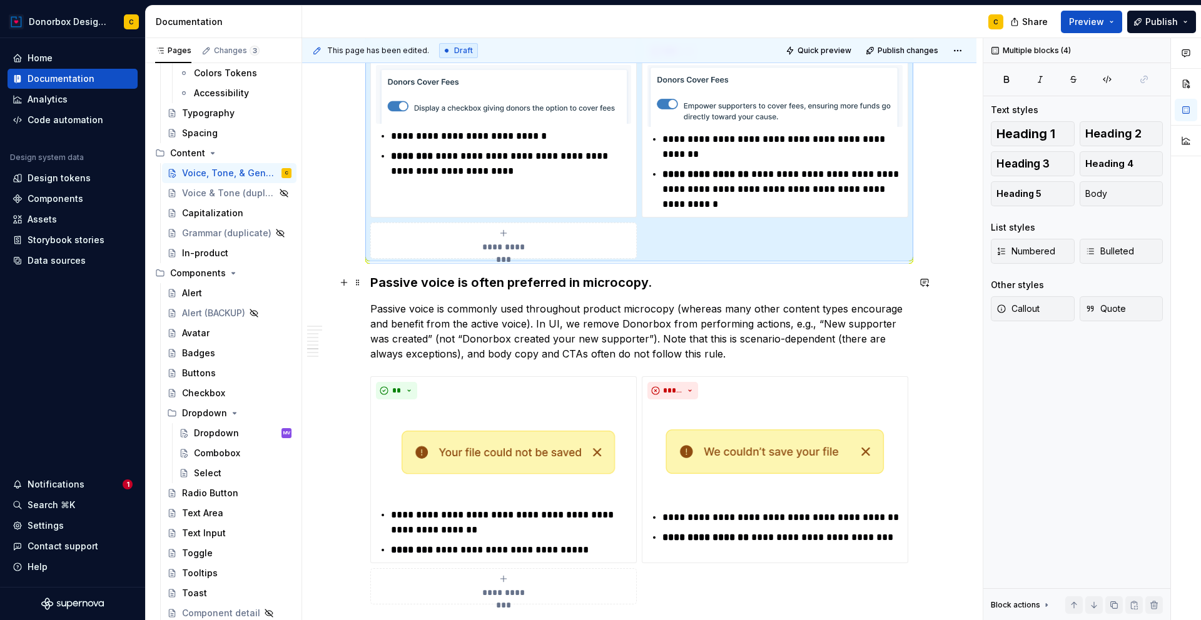
click at [391, 287] on h3 "Passive voice is often preferred in microcopy." at bounding box center [639, 283] width 538 height 18
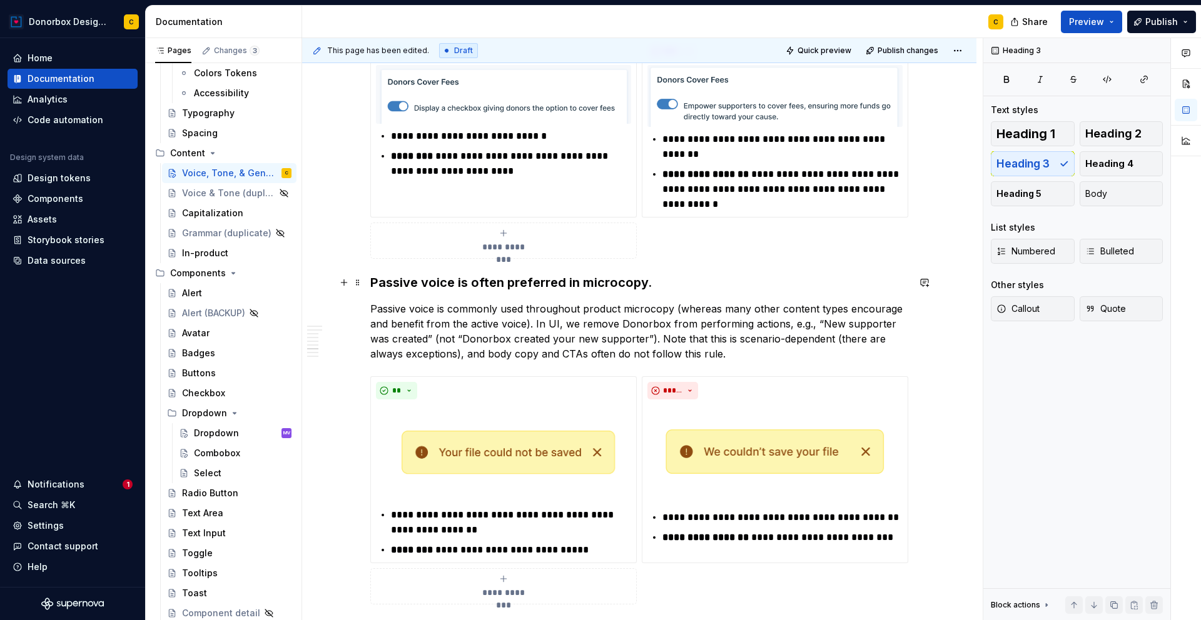
click at [373, 284] on h3 "Passive voice is often preferred in microcopy." at bounding box center [639, 283] width 538 height 18
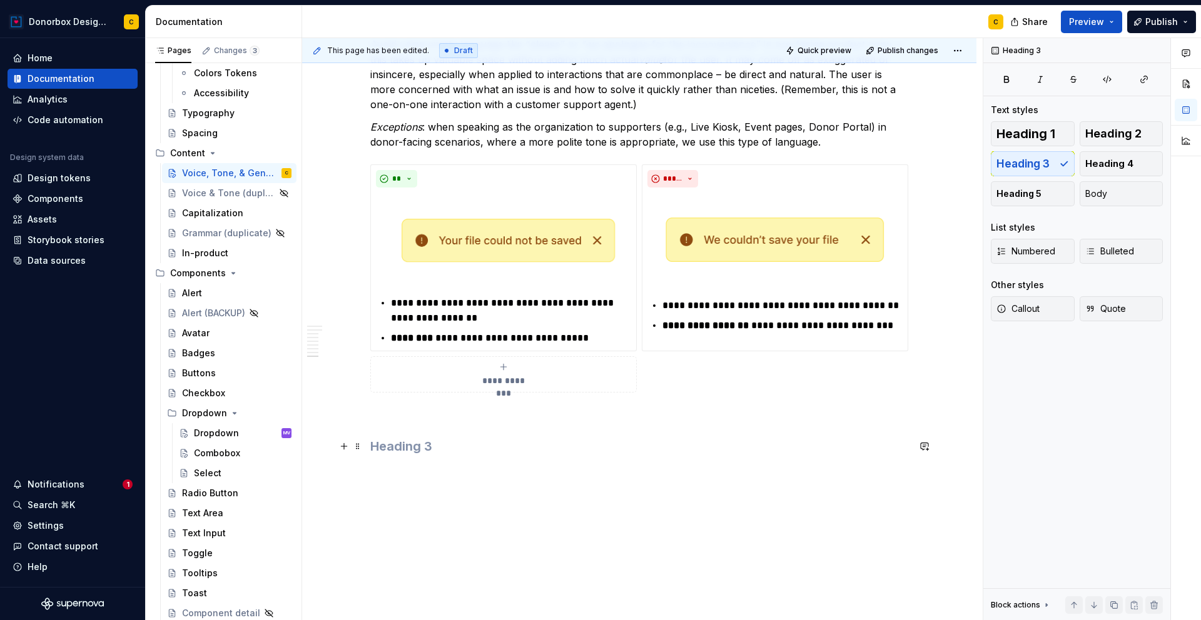
scroll to position [2843, 0]
type textarea "*"
